Goal: Information Seeking & Learning: Learn about a topic

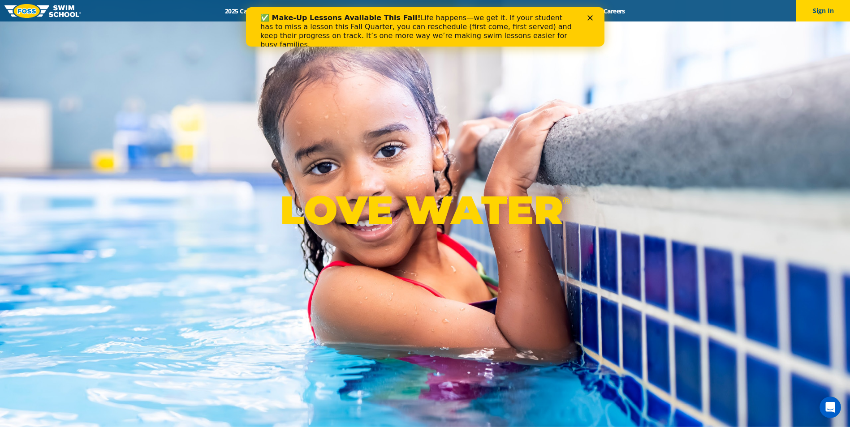
click at [592, 15] on icon "Close" at bounding box center [589, 17] width 5 height 5
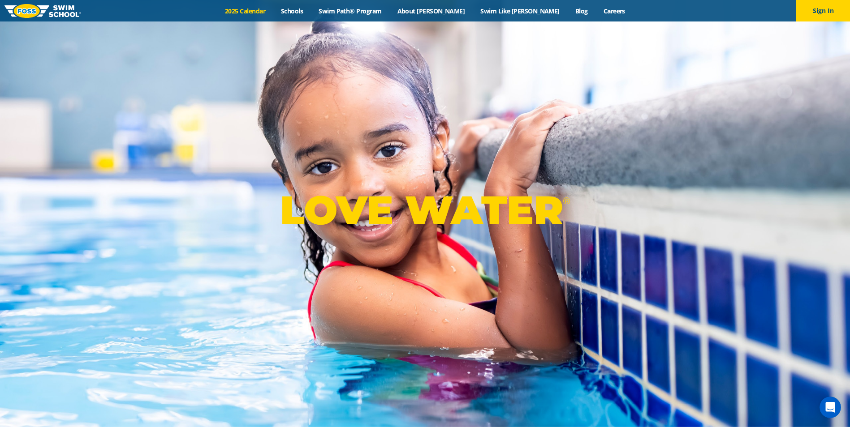
click at [273, 13] on link "2025 Calendar" at bounding box center [245, 11] width 56 height 9
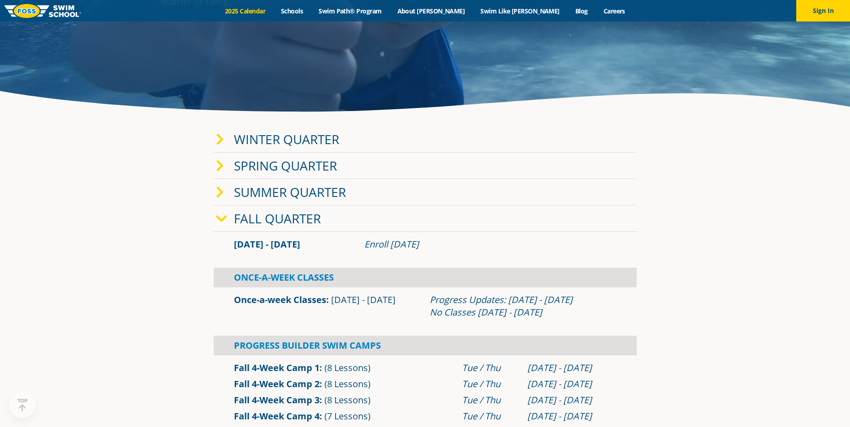
scroll to position [179, 0]
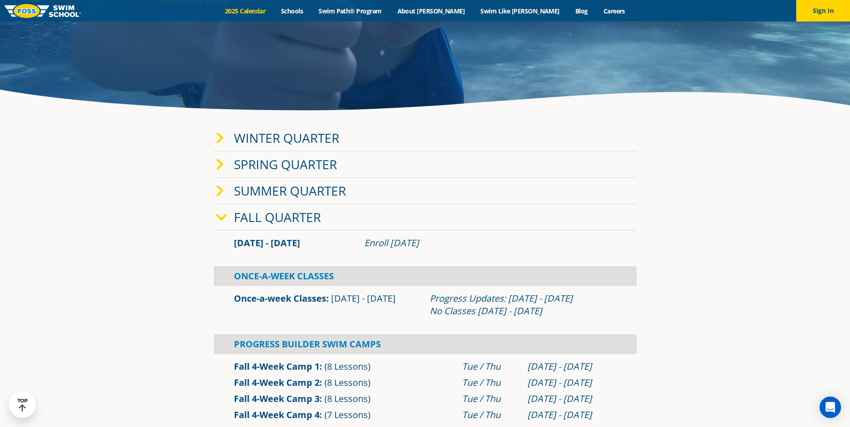
click at [315, 138] on link "Winter Quarter" at bounding box center [286, 137] width 105 height 17
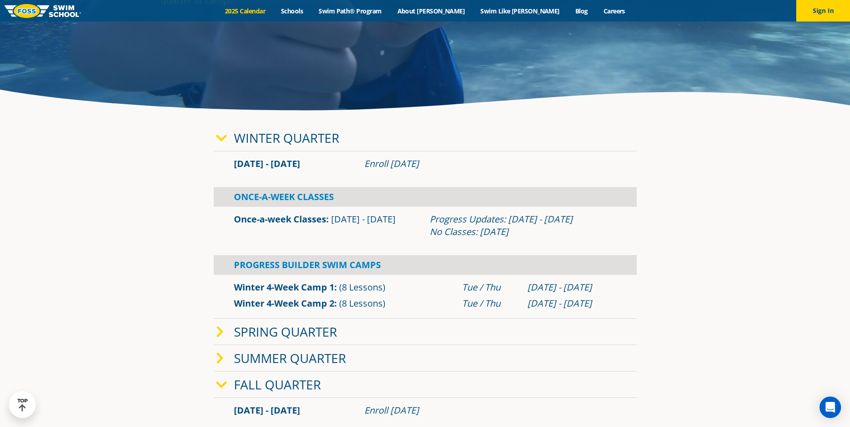
click at [315, 138] on link "Winter Quarter" at bounding box center [286, 137] width 105 height 17
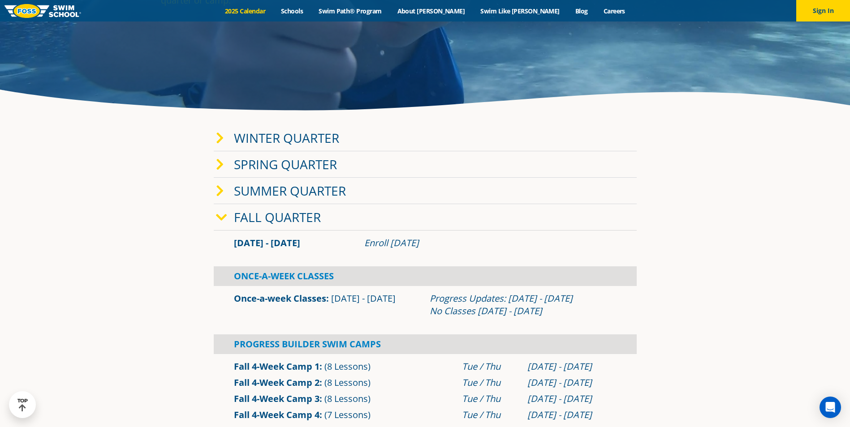
click at [315, 138] on link "Winter Quarter" at bounding box center [286, 137] width 105 height 17
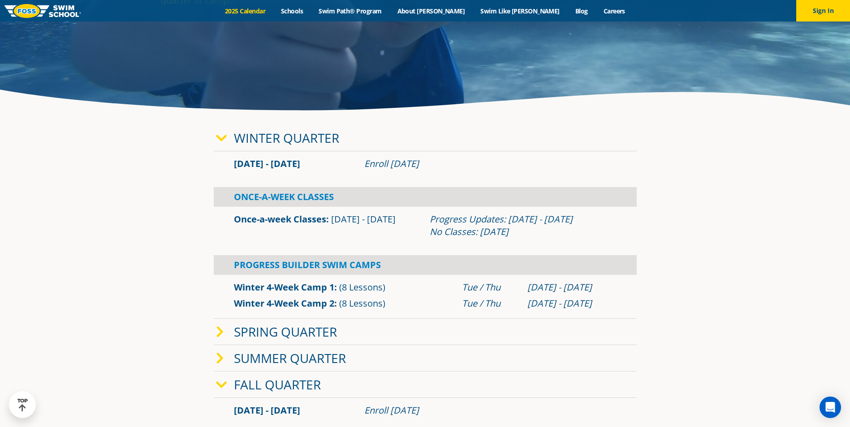
click at [326, 334] on link "Spring Quarter" at bounding box center [285, 331] width 103 height 17
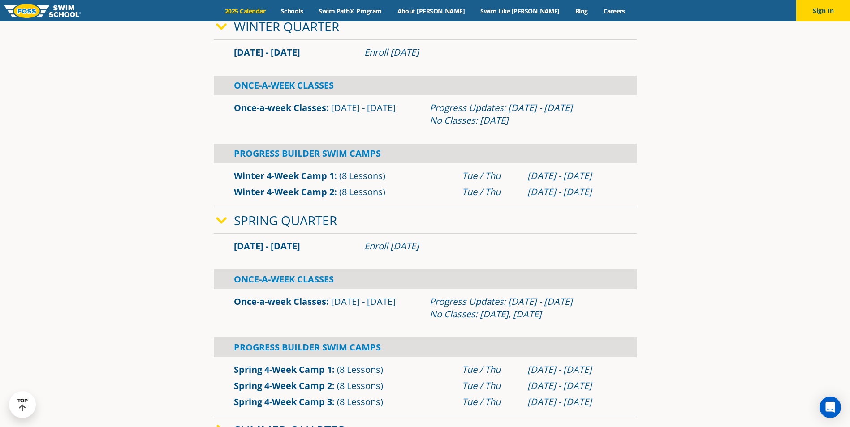
scroll to position [269, 0]
